Goal: Information Seeking & Learning: Learn about a topic

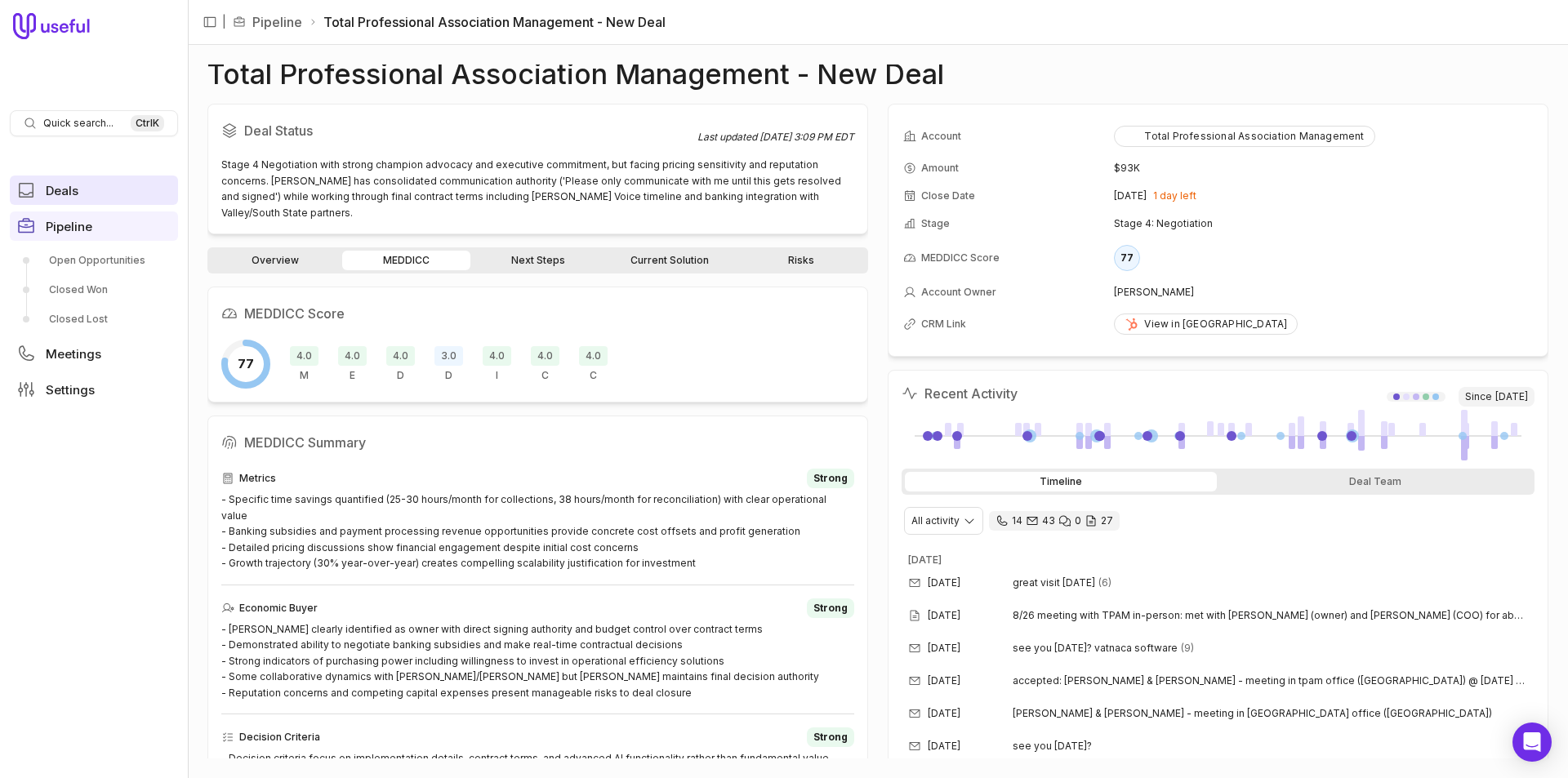
click at [45, 184] on link "Deals" at bounding box center [94, 190] width 168 height 29
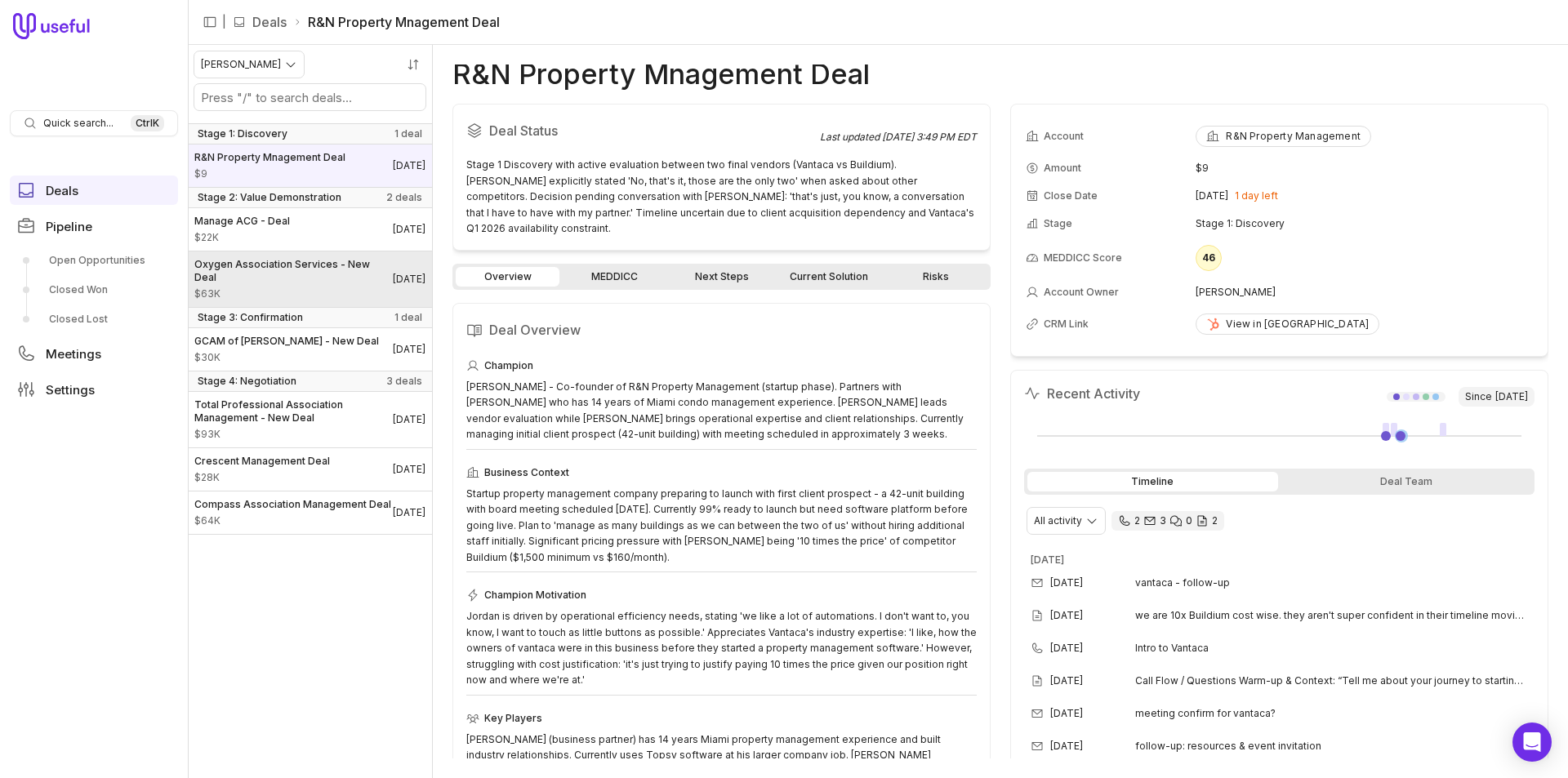
click at [258, 274] on span "Oxygen Association Services - New Deal" at bounding box center [293, 270] width 198 height 26
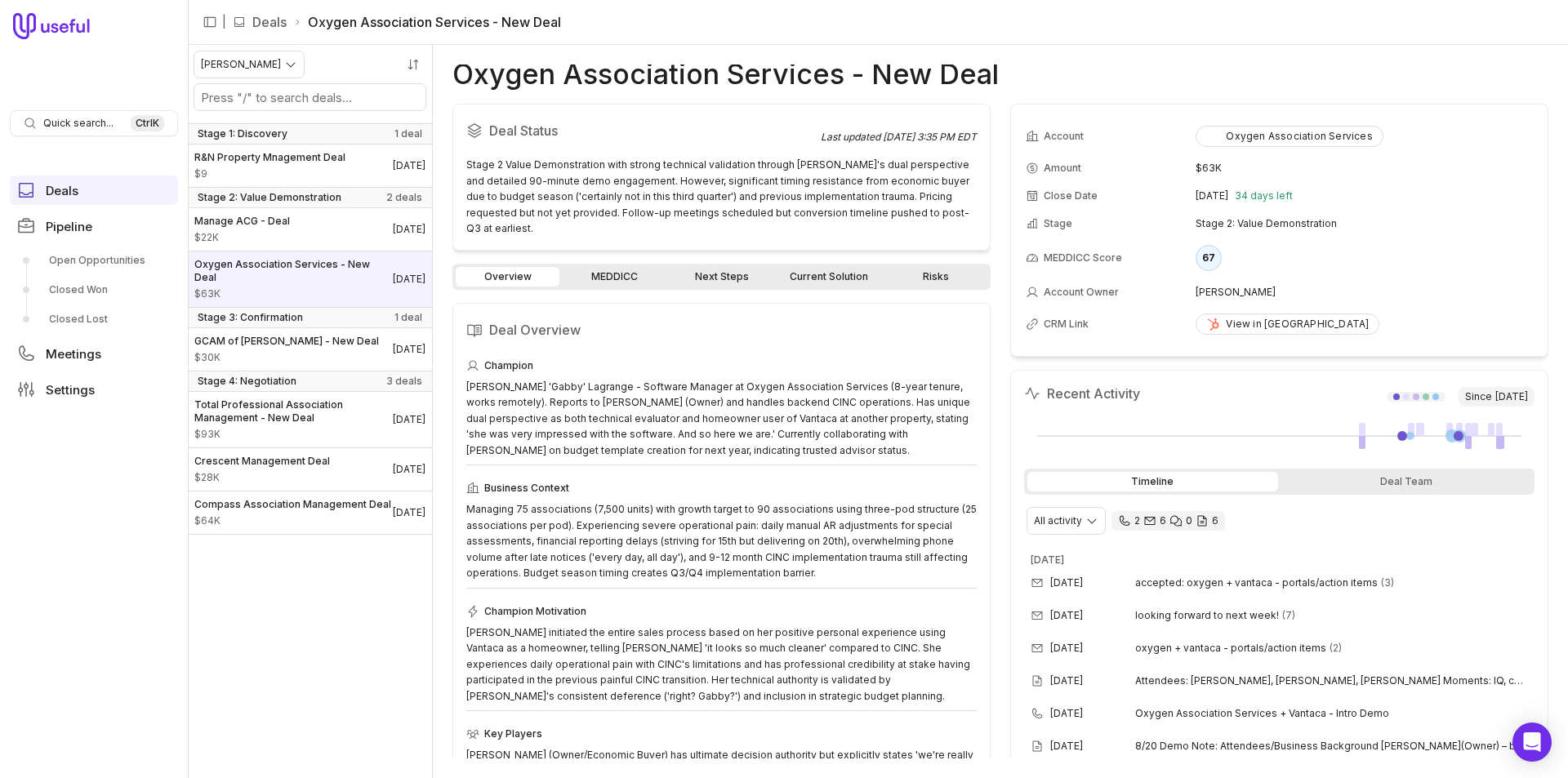
click at [652, 267] on link "MEDDICC" at bounding box center [615, 276] width 104 height 19
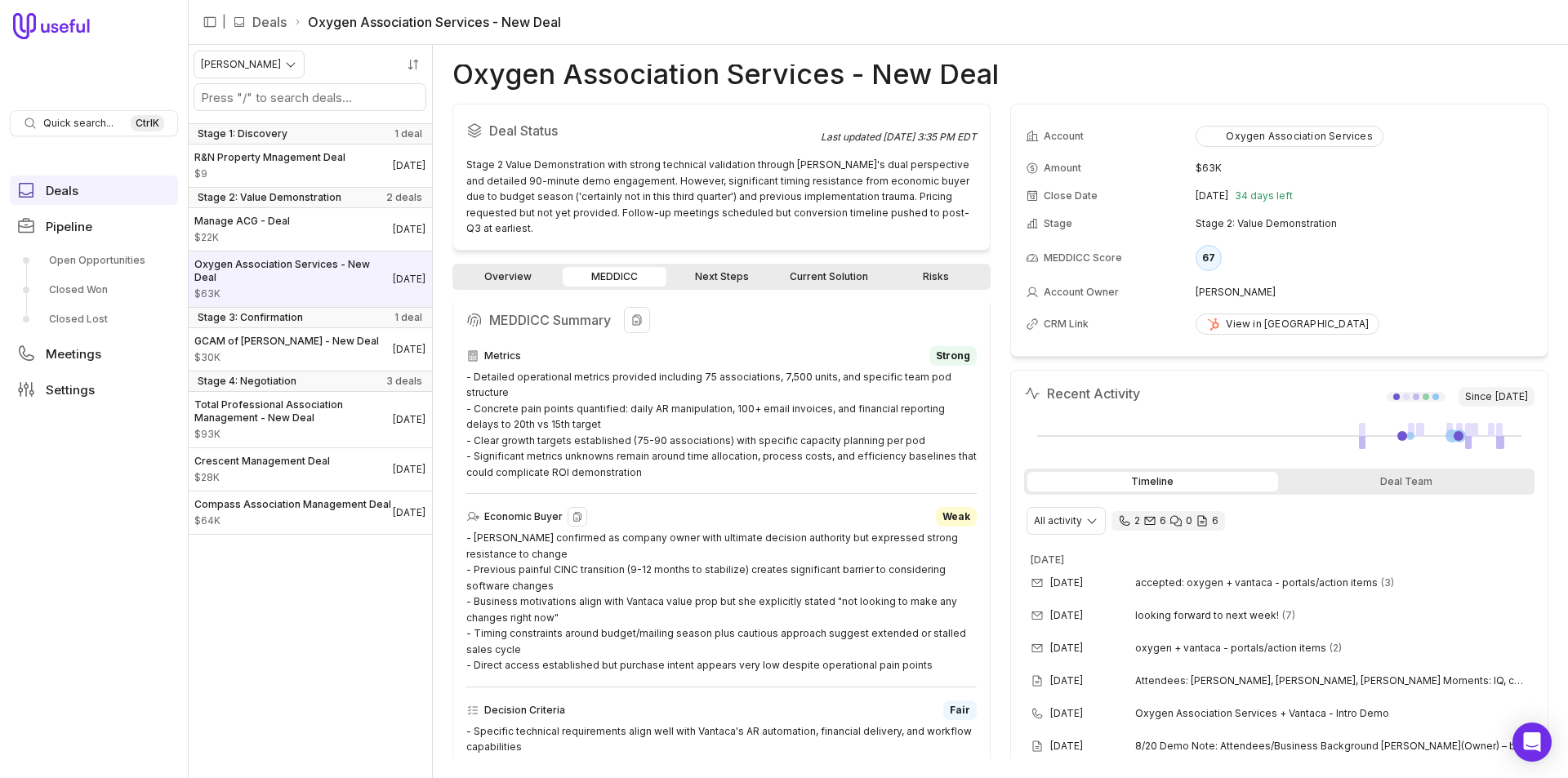
scroll to position [163, 0]
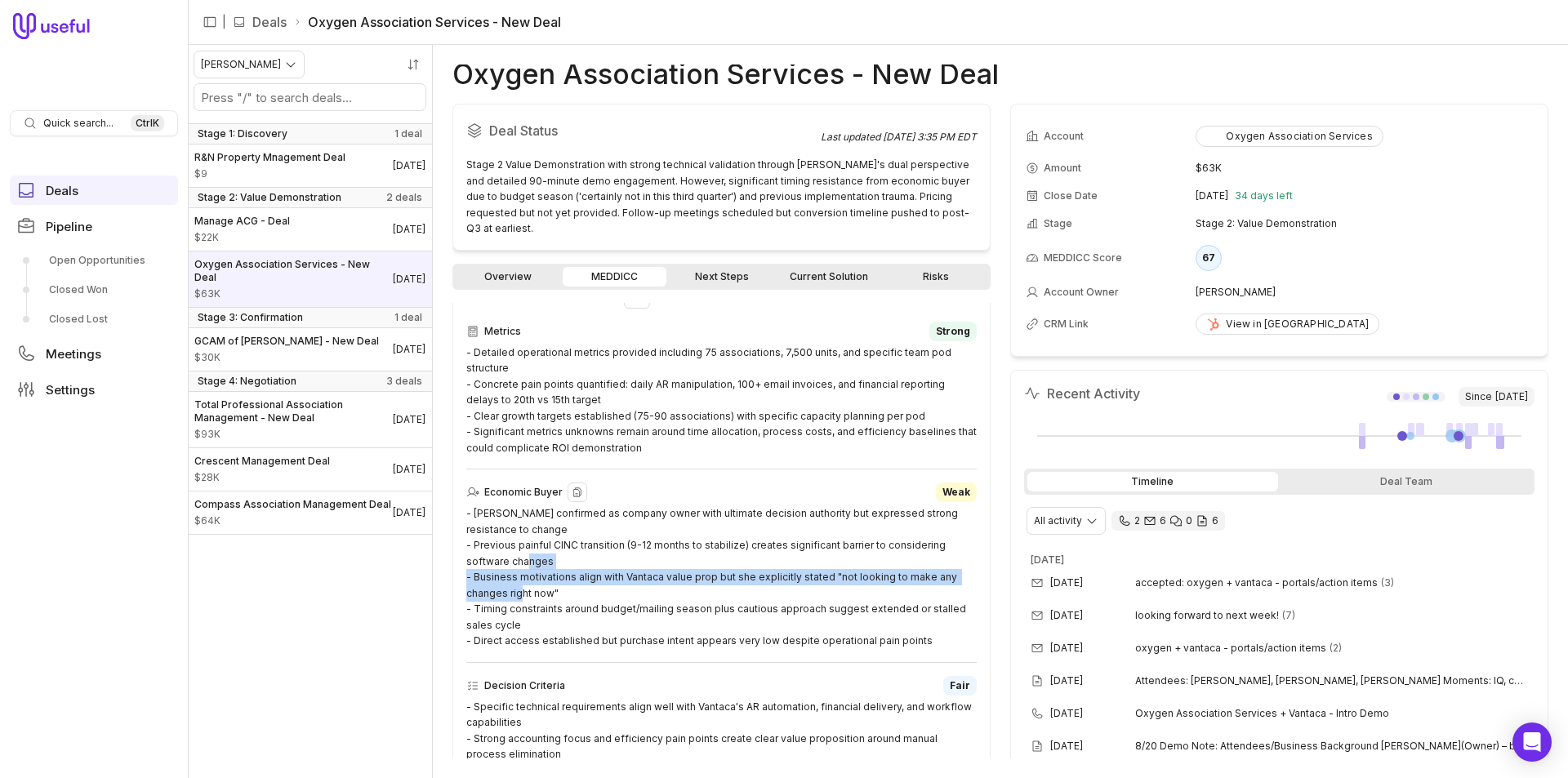
drag, startPoint x: 551, startPoint y: 578, endPoint x: 470, endPoint y: 566, distance: 81.9
click at [470, 566] on div "- [PERSON_NAME] confirmed as company owner with ultimate decision authority but…" at bounding box center [721, 577] width 510 height 144
click at [695, 560] on div "- [PERSON_NAME] confirmed as company owner with ultimate decision authority but…" at bounding box center [721, 577] width 510 height 144
drag, startPoint x: 702, startPoint y: 559, endPoint x: 470, endPoint y: 565, distance: 232.1
click at [470, 565] on div "- [PERSON_NAME] confirmed as company owner with ultimate decision authority but…" at bounding box center [721, 577] width 510 height 144
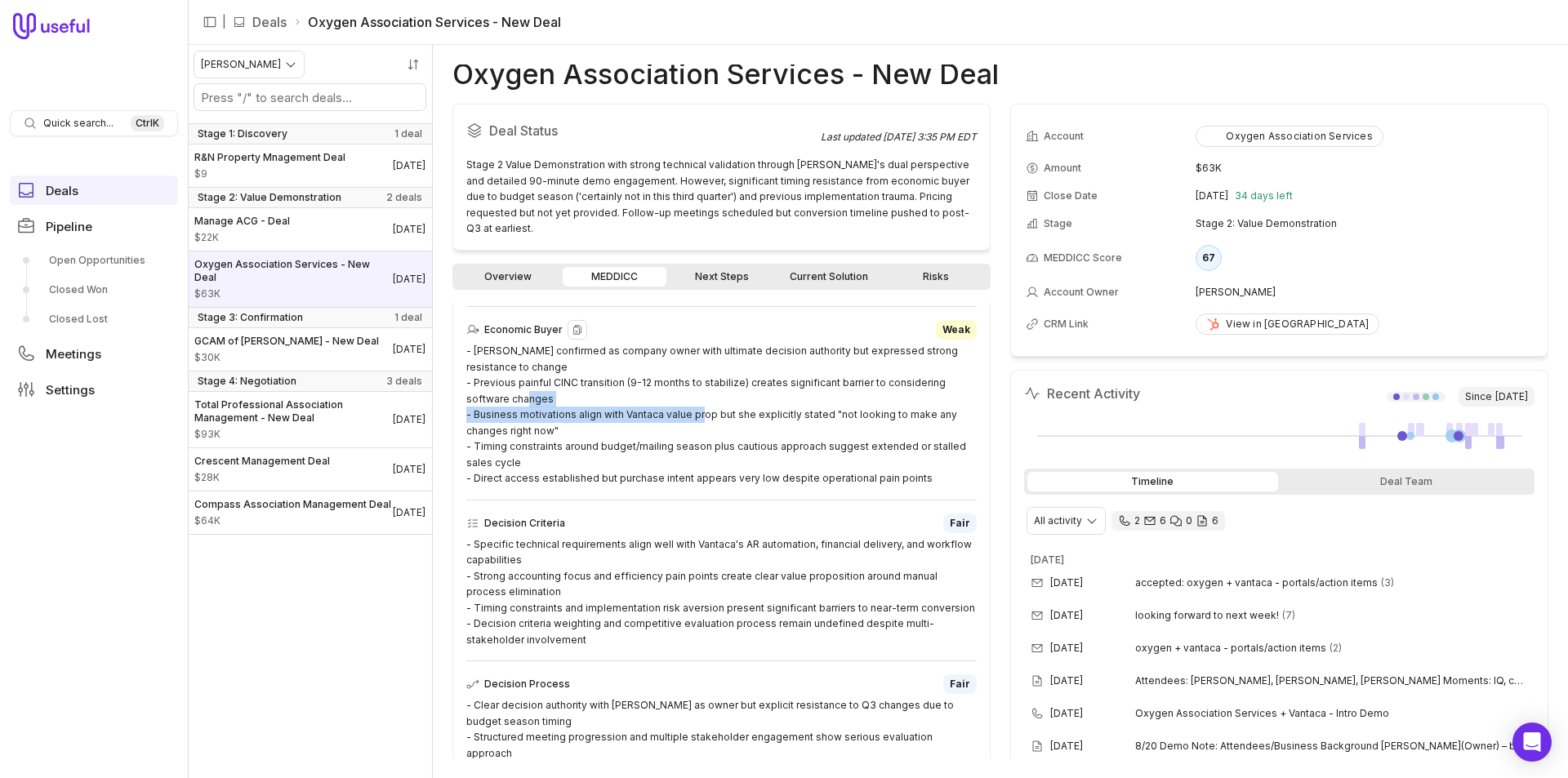
scroll to position [326, 0]
